Goal: Transaction & Acquisition: Purchase product/service

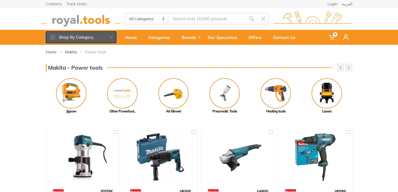
click at [110, 37] on icon at bounding box center [111, 37] width 2 height 2
click at [113, 36] on button "Shop By Category" at bounding box center [81, 37] width 70 height 12
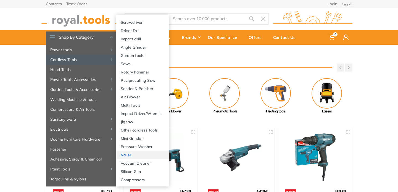
click at [127, 154] on link "Nailer" at bounding box center [142, 154] width 52 height 8
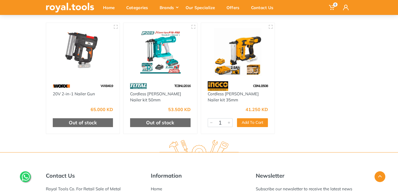
scroll to position [28, 0]
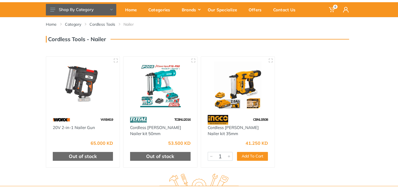
click at [236, 82] on img at bounding box center [238, 86] width 64 height 48
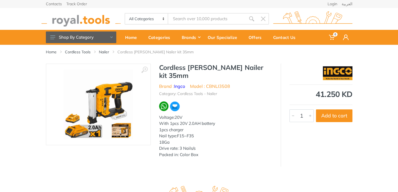
click at [103, 129] on img at bounding box center [99, 105] width 70 height 70
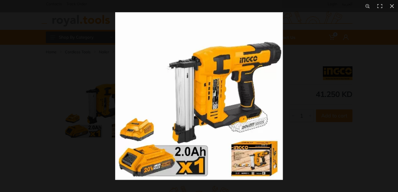
click at [174, 68] on img at bounding box center [199, 96] width 168 height 168
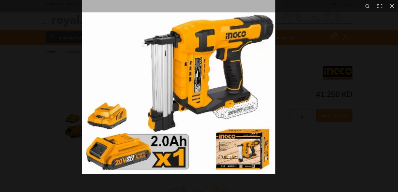
click at [154, 72] on img at bounding box center [178, 76] width 193 height 193
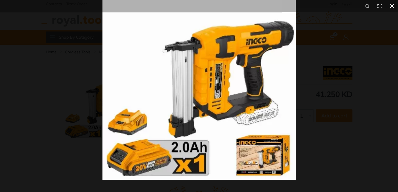
click at [336, 154] on div at bounding box center [301, 82] width 398 height 192
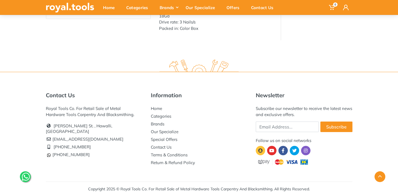
scroll to position [129, 0]
